Goal: Task Accomplishment & Management: Manage account settings

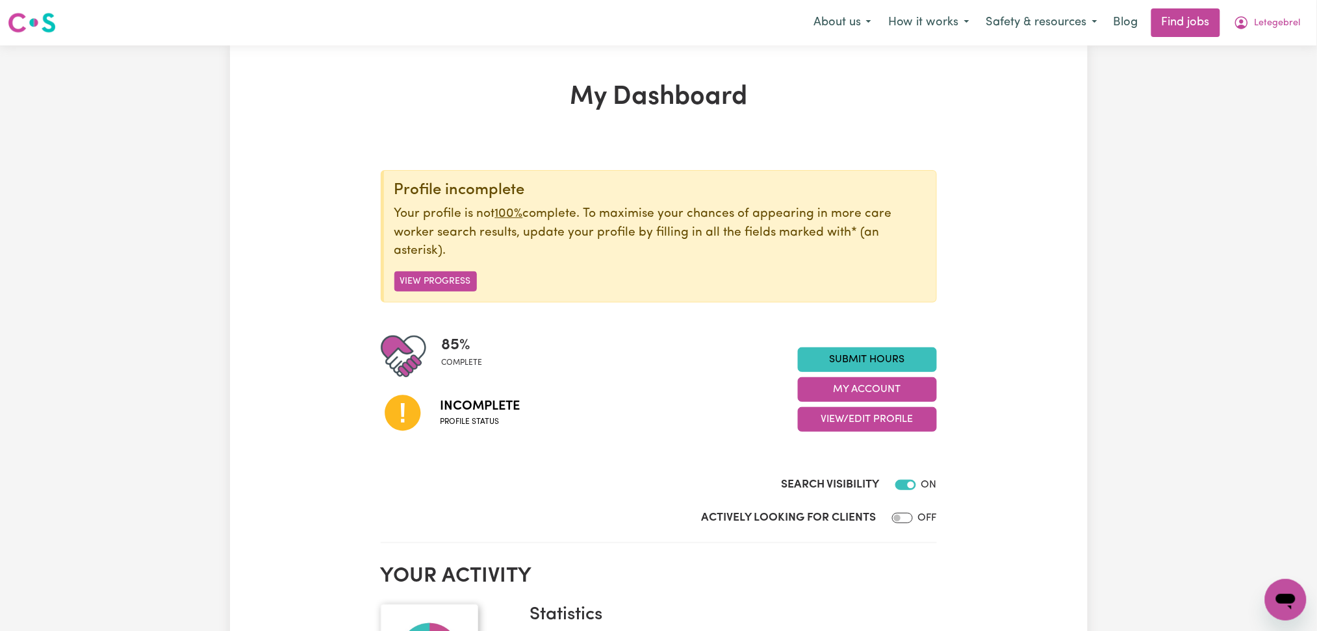
scroll to position [173, 0]
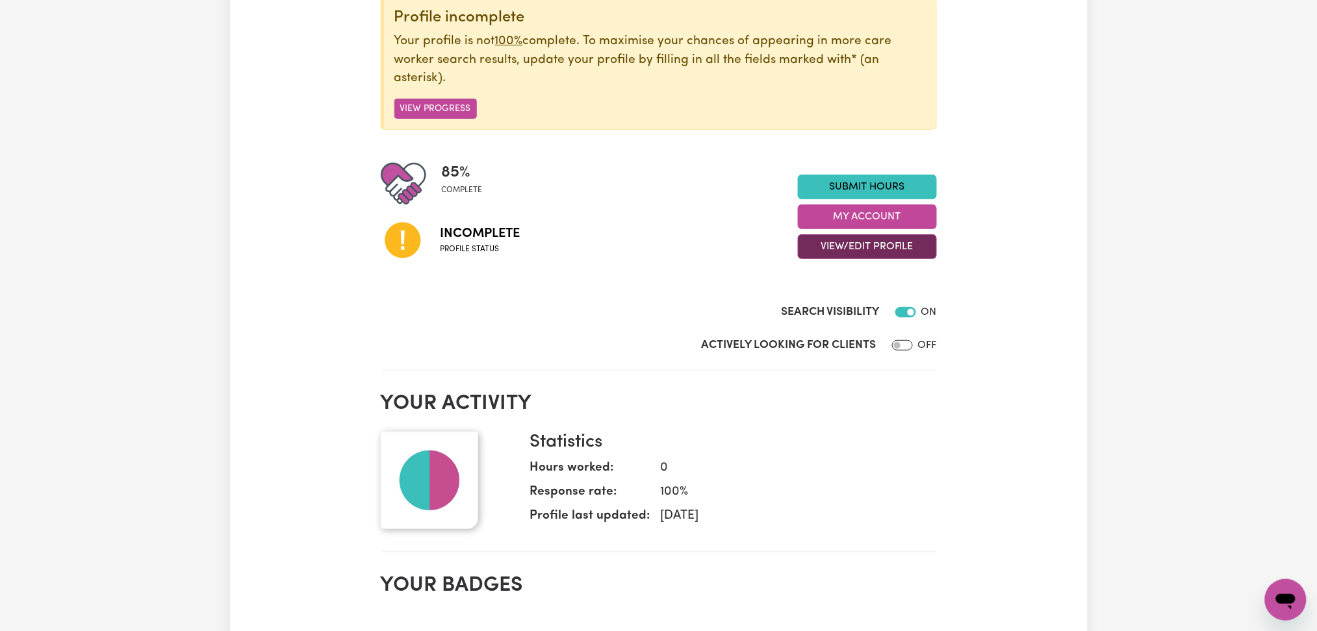
click at [805, 258] on button "View/Edit Profile" at bounding box center [867, 246] width 139 height 25
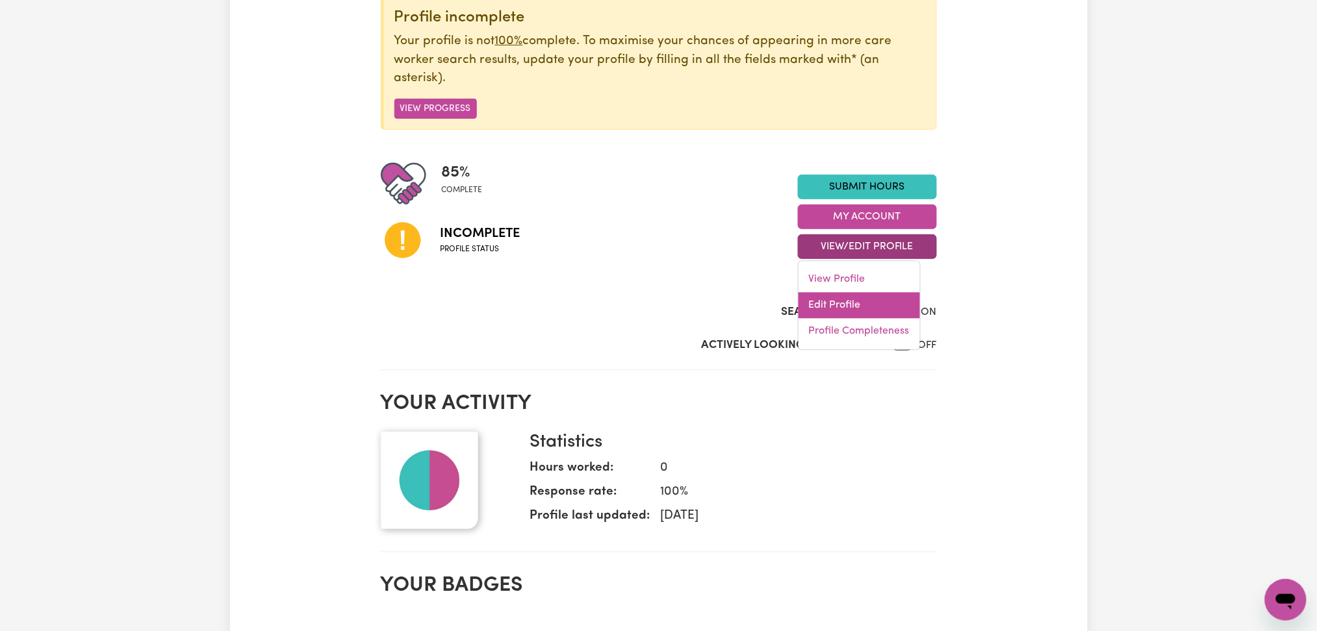
click at [812, 301] on link "Edit Profile" at bounding box center [858, 306] width 121 height 26
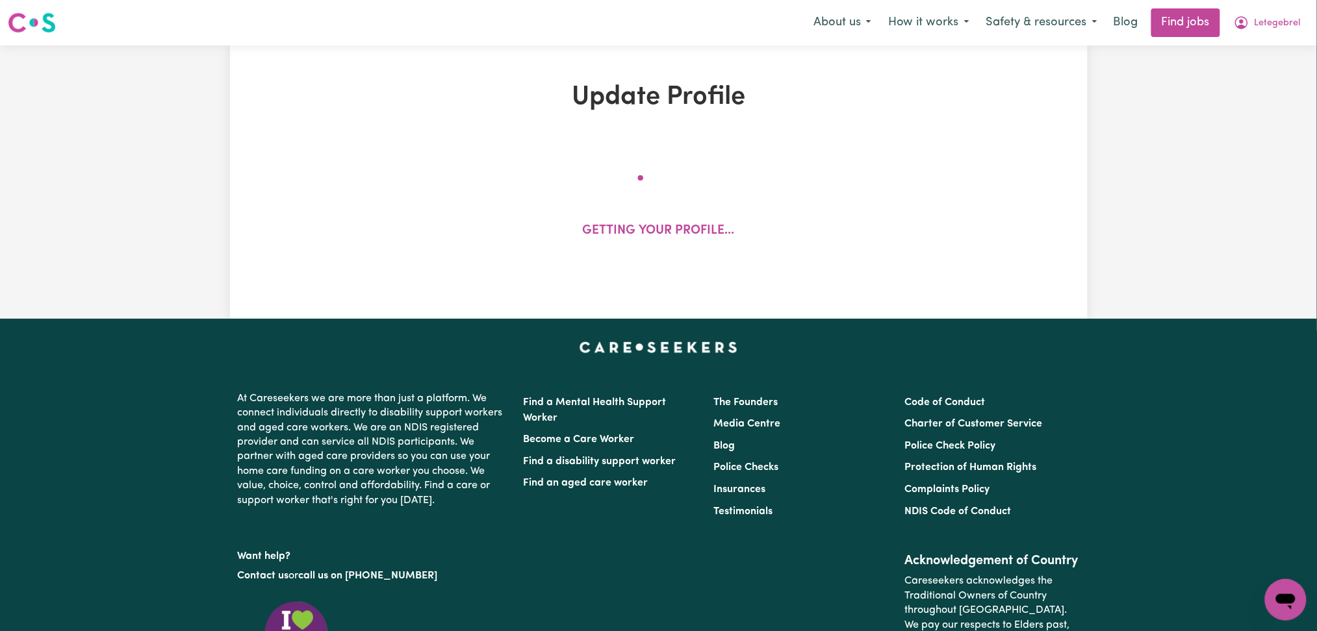
select select "[DEMOGRAPHIC_DATA]"
select select "[DEMOGRAPHIC_DATA] Citizen"
select select "Studying a healthcare related degree or qualification"
select select "40"
select select "50"
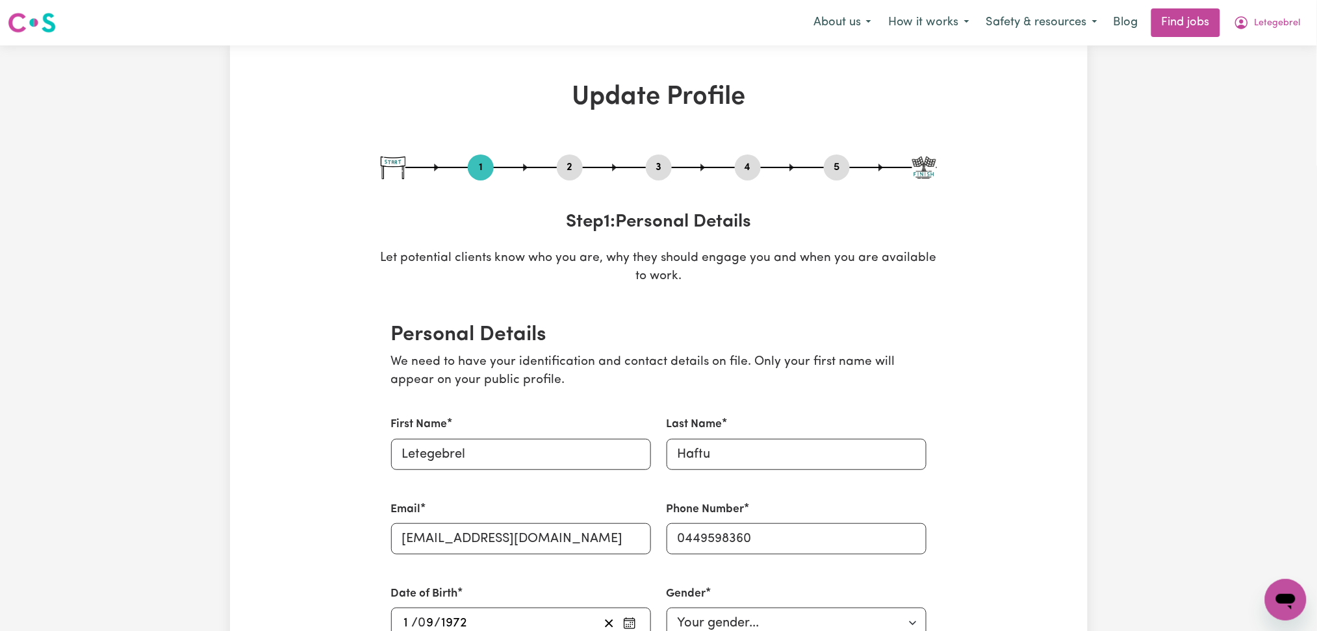
drag, startPoint x: 577, startPoint y: 168, endPoint x: 555, endPoint y: 176, distance: 24.3
click at [577, 168] on button "2" at bounding box center [570, 167] width 26 height 17
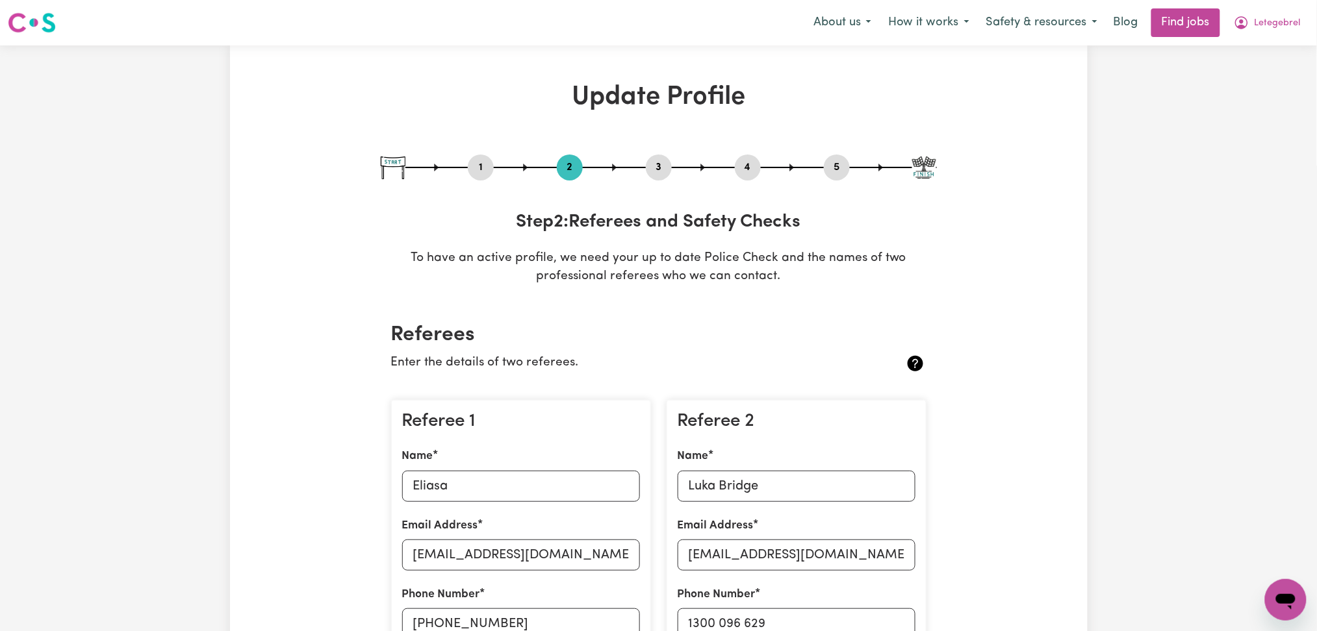
scroll to position [260, 0]
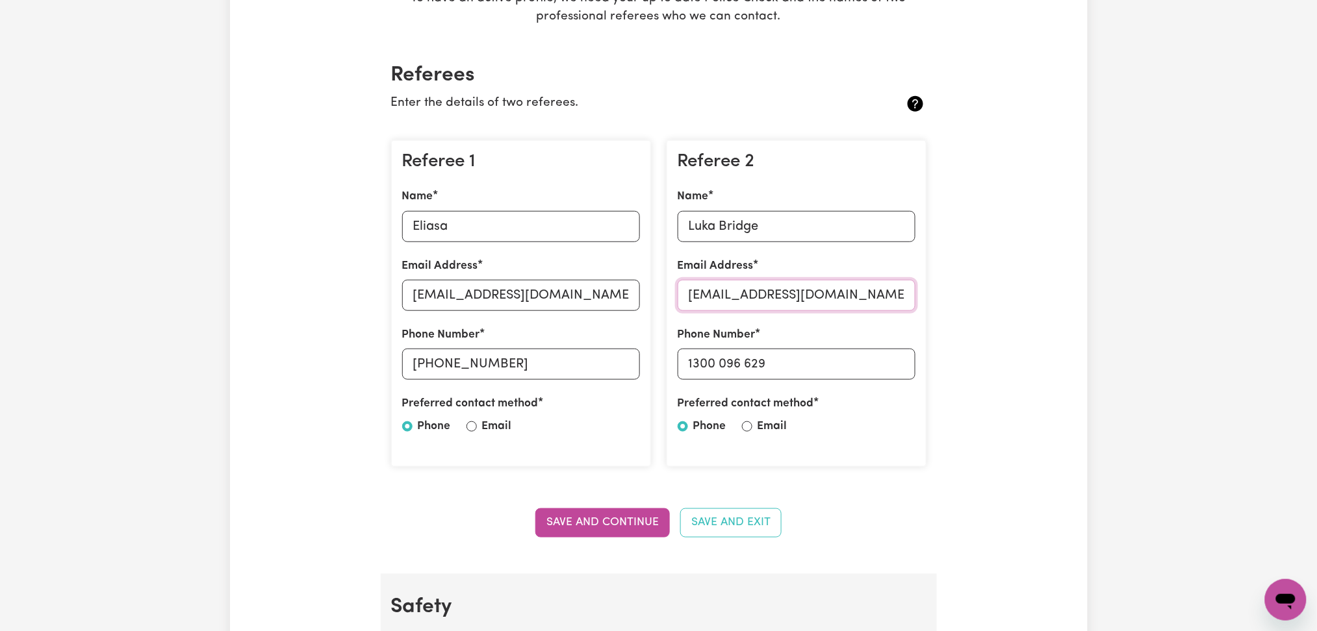
click at [733, 297] on input "[EMAIL_ADDRESS][DOMAIN_NAME]" at bounding box center [796, 295] width 238 height 31
paste input "payroll"
type input "[EMAIL_ADDRESS][DOMAIN_NAME]"
click at [638, 520] on button "Save and Continue" at bounding box center [602, 523] width 134 height 29
click at [615, 535] on button "Save and Continue" at bounding box center [602, 523] width 134 height 29
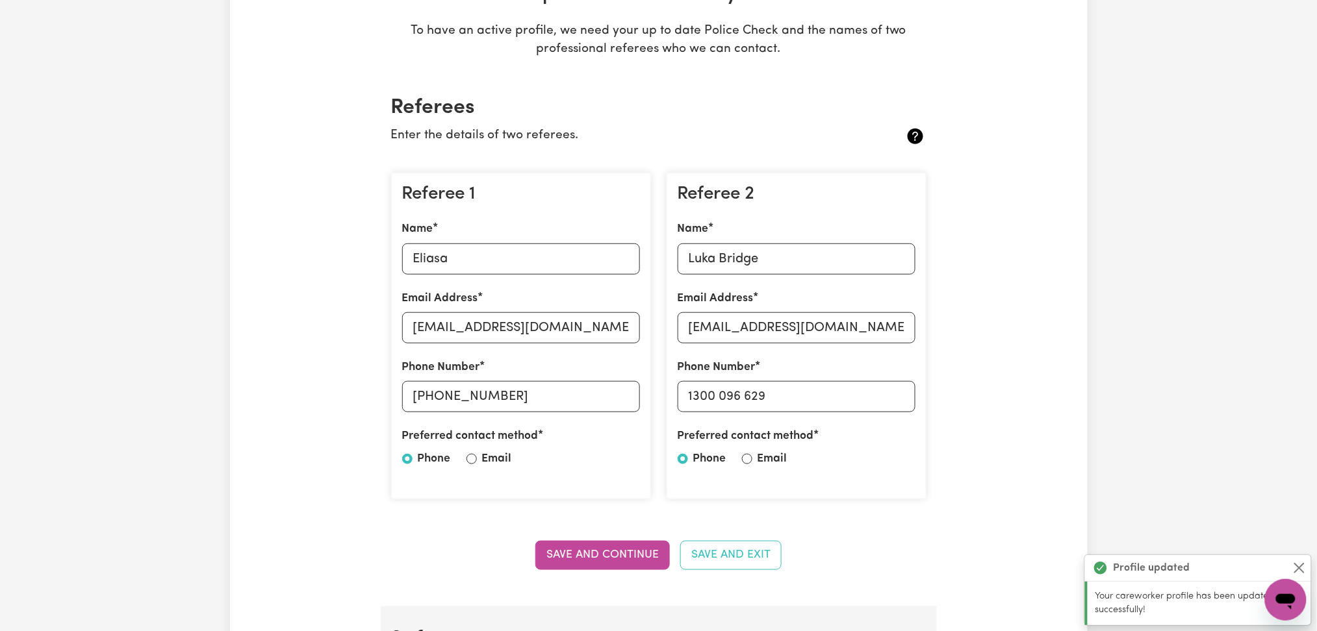
scroll to position [0, 0]
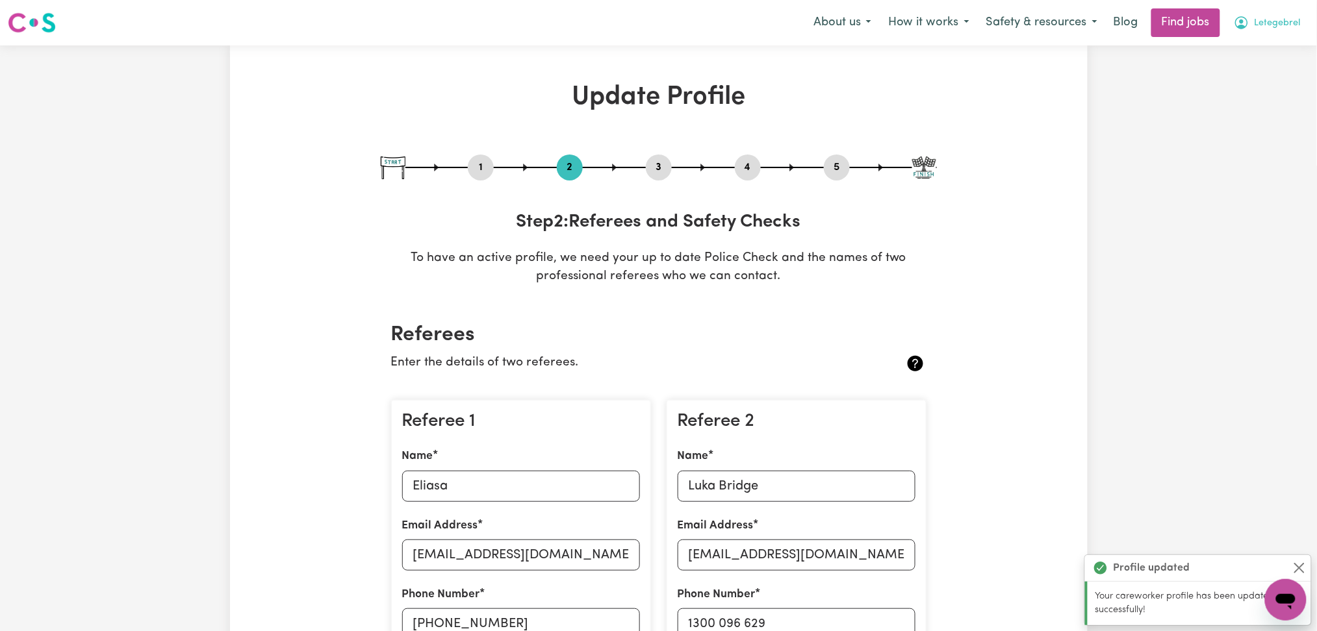
click at [1285, 17] on span "Letegebrel" at bounding box center [1277, 23] width 46 height 14
click at [1265, 97] on link "Logout" at bounding box center [1257, 99] width 103 height 25
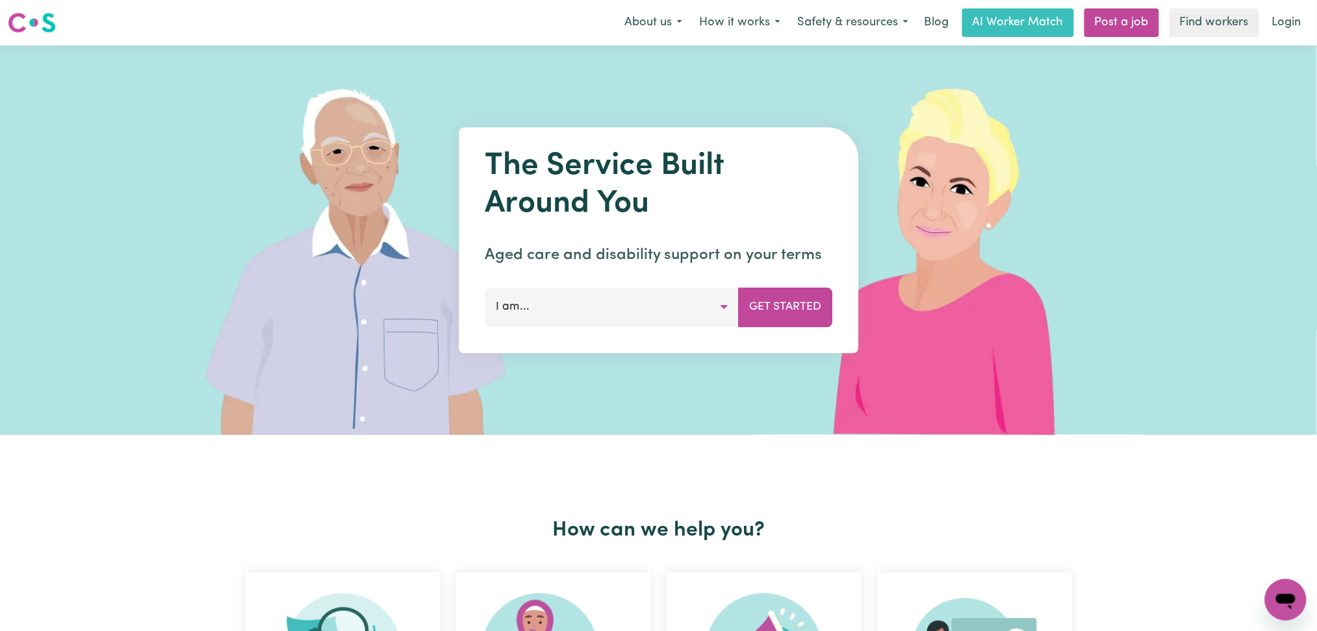
click at [1313, 26] on div "Menu About us How it works Safety & resources Blog AI Worker Match Post a job F…" at bounding box center [658, 23] width 1317 height 30
click at [1292, 23] on link "Login" at bounding box center [1286, 22] width 45 height 29
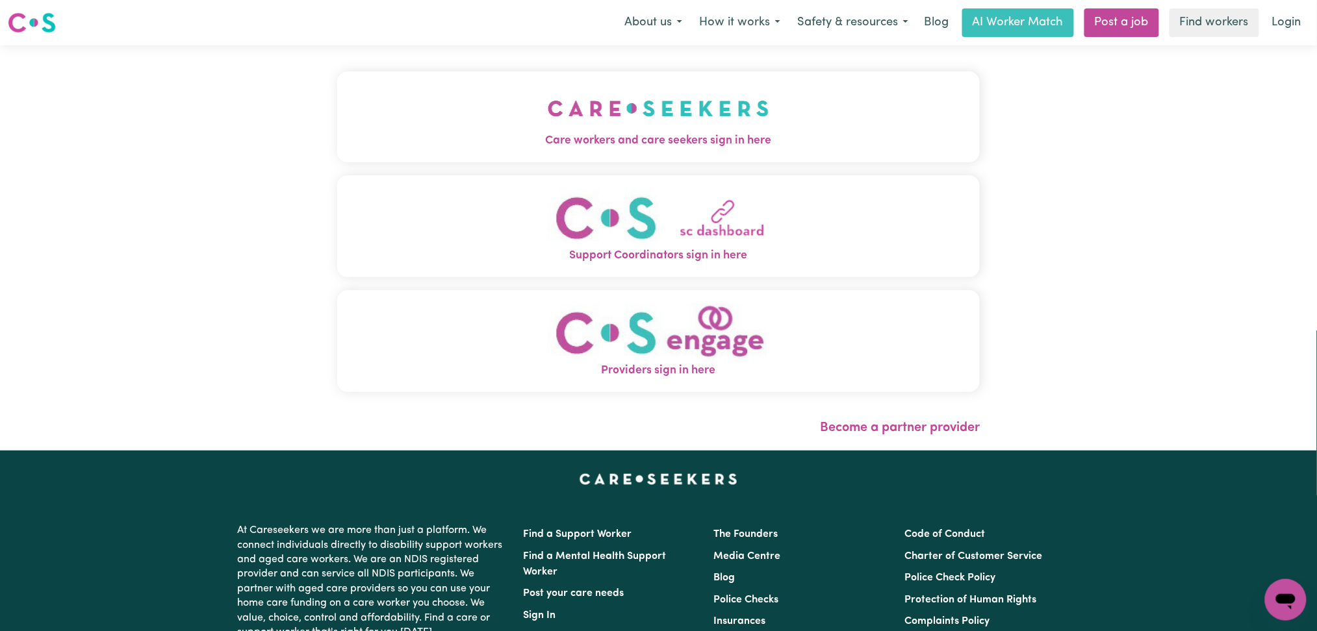
click at [466, 135] on span "Care workers and care seekers sign in here" at bounding box center [658, 141] width 643 height 17
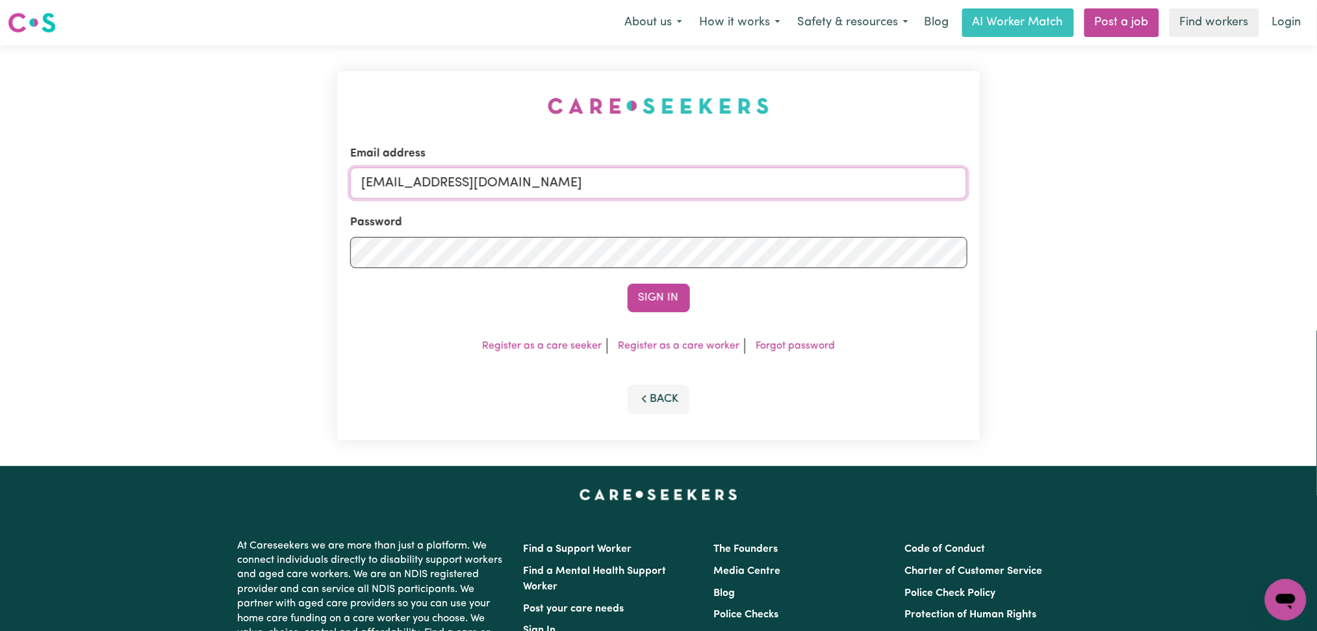
click at [517, 179] on input "[EMAIL_ADDRESS][DOMAIN_NAME]" at bounding box center [658, 183] width 617 height 31
drag, startPoint x: 429, startPoint y: 173, endPoint x: 702, endPoint y: 209, distance: 275.1
click at [722, 173] on input "Superuser~[EMAIL_ADDRESS][DOMAIN_NAME]" at bounding box center [658, 183] width 617 height 31
type input "Superuser~[EMAIL_ADDRESS][DOMAIN_NAME]"
click at [655, 308] on button "Sign In" at bounding box center [658, 298] width 62 height 29
